Goal: Task Accomplishment & Management: Manage account settings

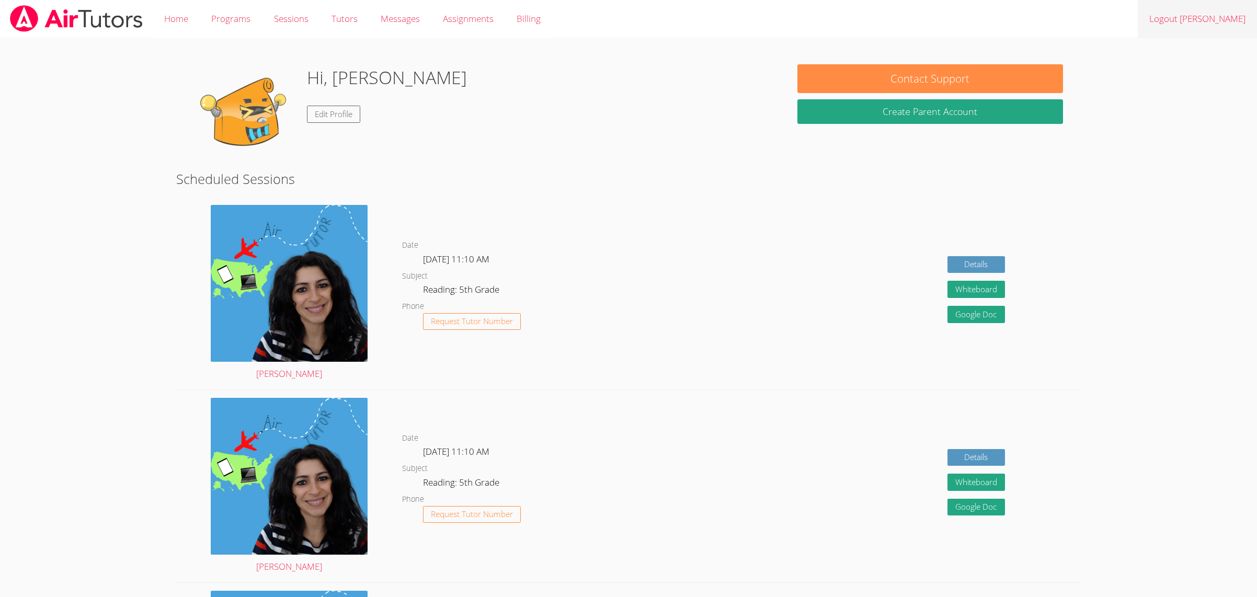
click at [1191, 14] on link "Logout [PERSON_NAME]" at bounding box center [1197, 19] width 119 height 38
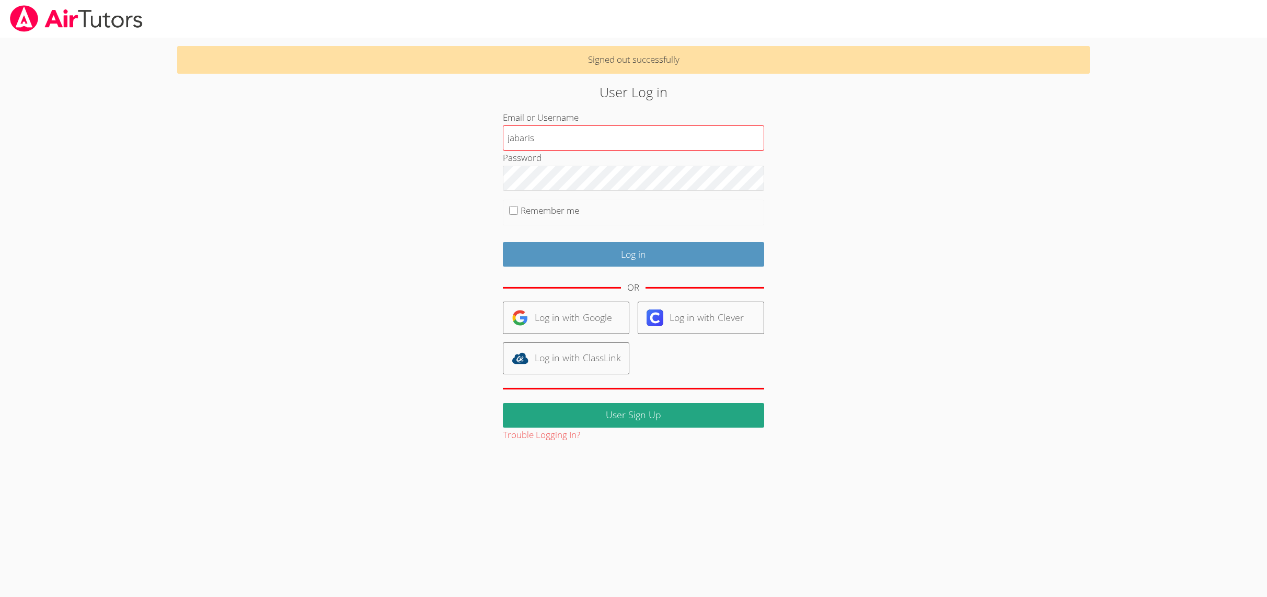
type input "jabaris"
click at [535, 250] on input "Log in" at bounding box center [633, 254] width 261 height 25
